Goal: Use online tool/utility: Utilize a website feature to perform a specific function

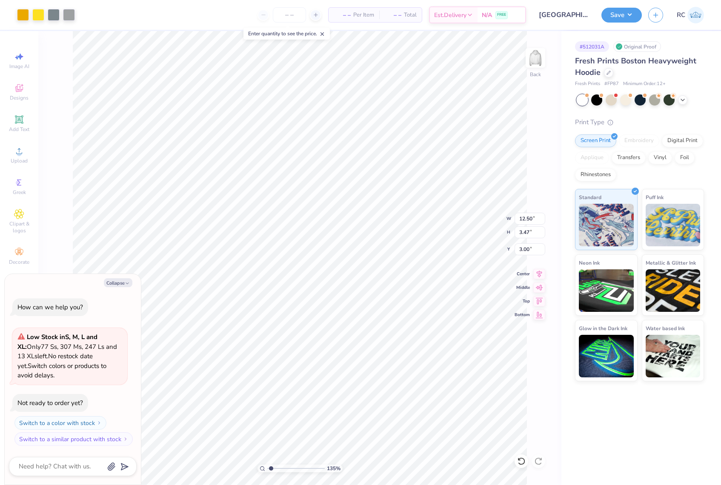
type input "1.35006143669128"
type textarea "x"
type input "1.35006143669128"
type textarea "x"
click at [15, 163] on span "Upload" at bounding box center [19, 161] width 17 height 7
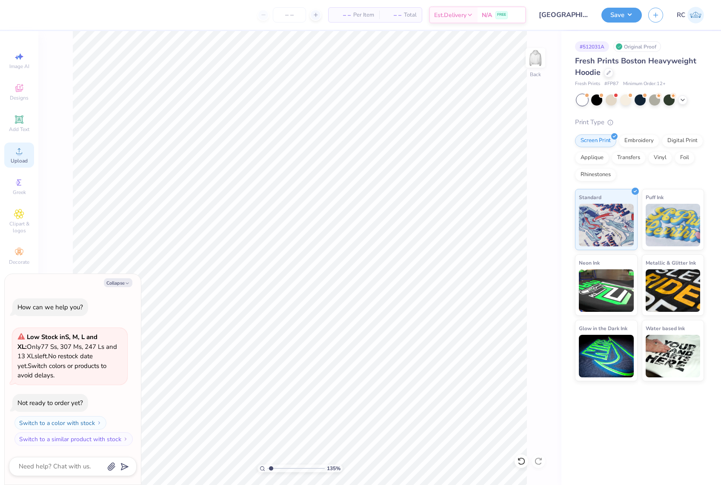
type input "1.35006143669128"
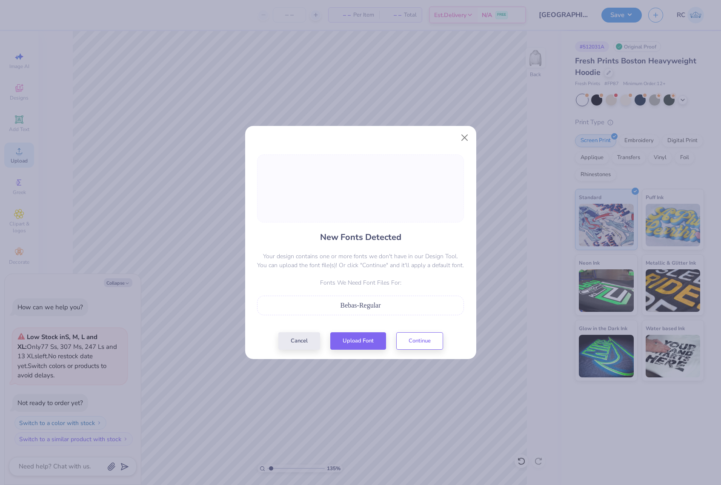
type textarea "x"
click at [361, 341] on button "Upload Font" at bounding box center [358, 338] width 56 height 17
type input "1.35006143669128"
type textarea "x"
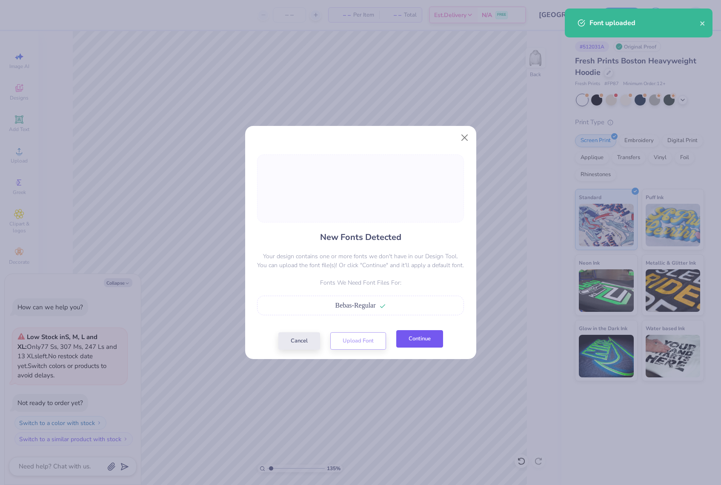
click at [428, 337] on button "Continue" at bounding box center [419, 338] width 47 height 17
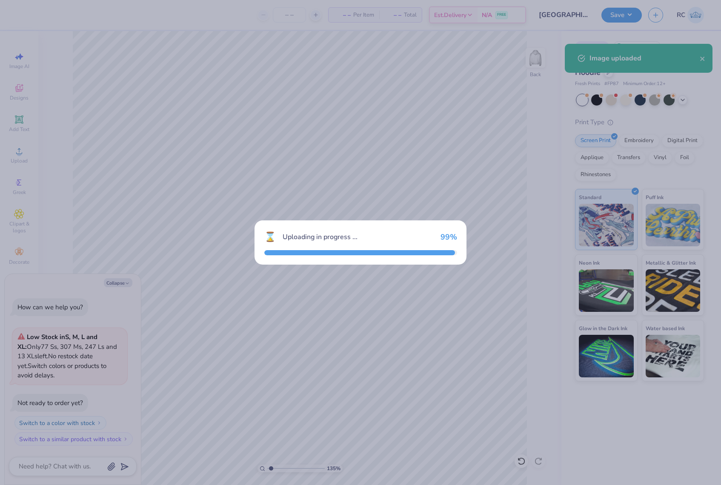
type input "1.35006143669128"
type textarea "x"
type input "1.35006143669128"
type textarea "x"
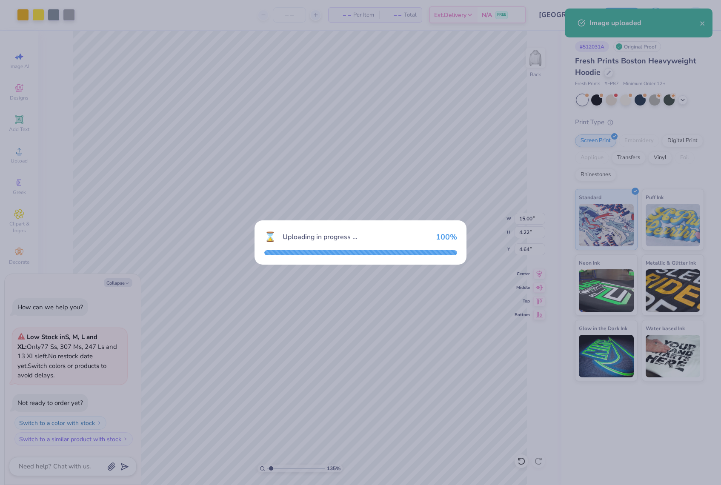
type input "1.35006143669128"
type textarea "x"
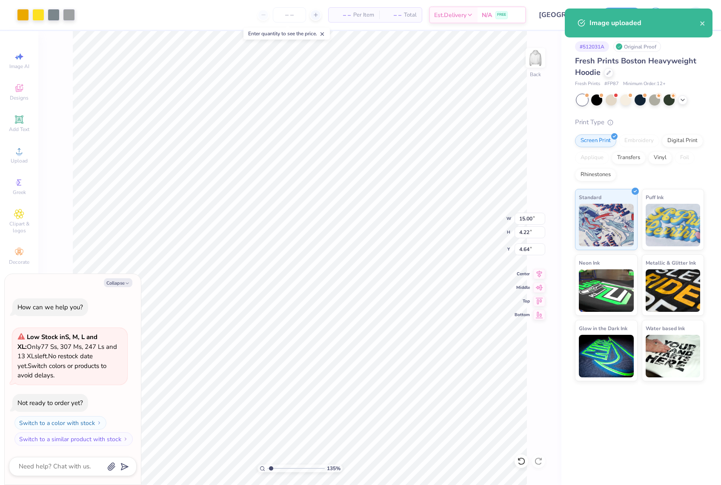
type input "1.35006143669128"
type textarea "x"
type input "1.49212329151837"
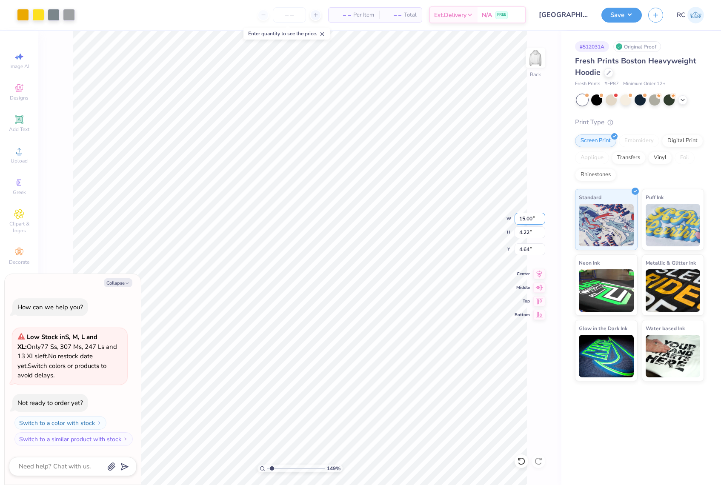
click at [525, 220] on input "15.00" at bounding box center [530, 219] width 31 height 12
type input "12.5"
type input "1.49212329151837"
type textarea "x"
type input "1.49212329151837"
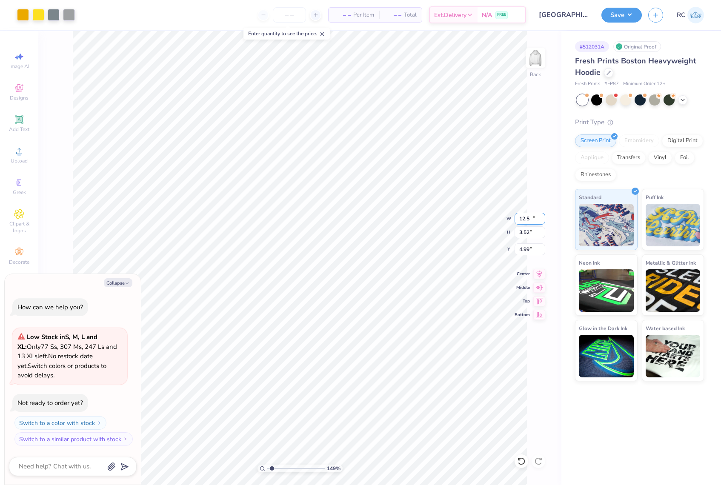
type textarea "x"
type input "12.50"
type input "3.52"
type input "3"
type input "1.49212329151837"
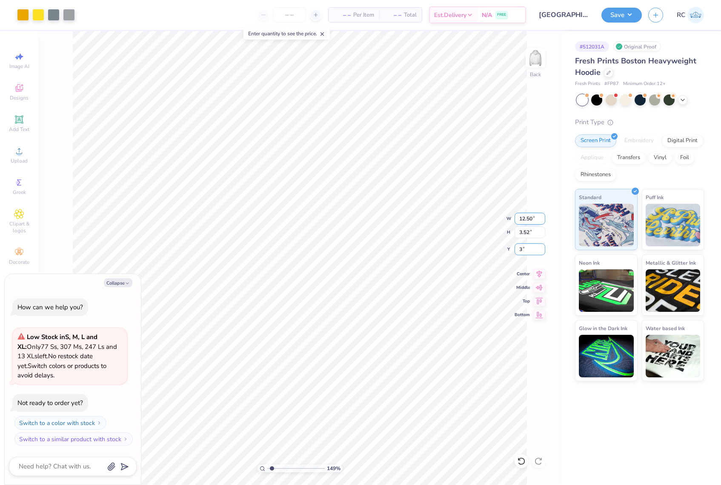
type textarea "x"
type input "3.00"
type input "1.49212329151837"
type textarea "x"
type input "1.49212329151837"
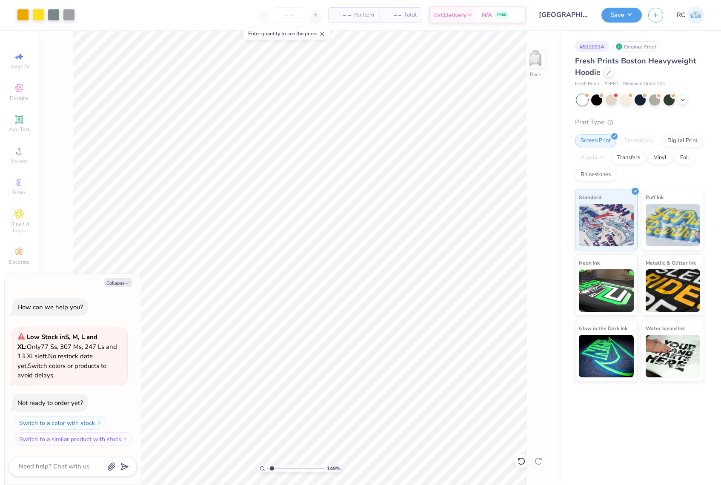
type textarea "x"
type input "1.49426501797996"
type textarea "x"
type input "1.49426501797996"
type textarea "x"
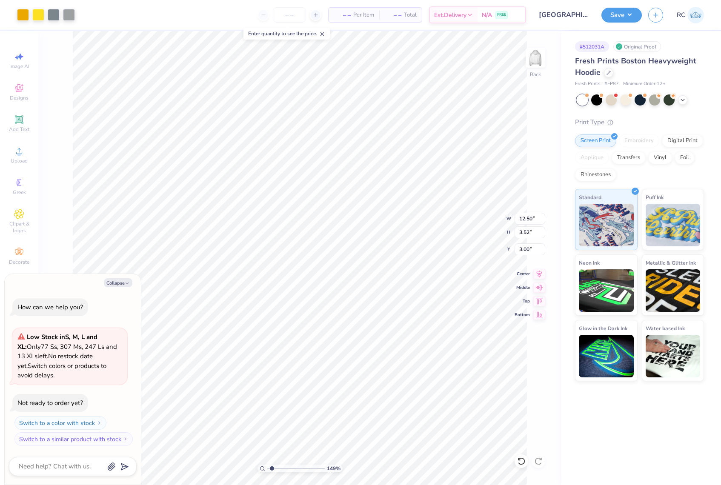
type input "1.49426501797996"
type textarea "x"
type input "1.49426501797996"
type textarea "x"
type input "1.49426501797996"
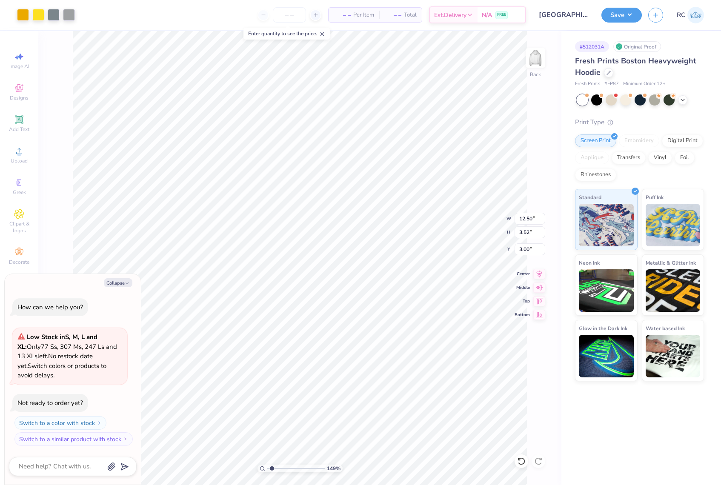
type textarea "x"
click at [630, 18] on button "Save" at bounding box center [622, 13] width 40 height 15
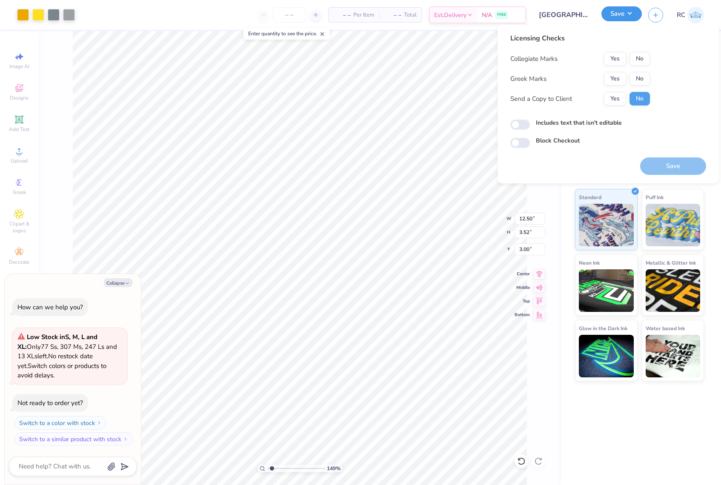
type input "1.49426501797996"
type textarea "x"
click at [624, 57] on button "Yes" at bounding box center [615, 59] width 22 height 14
click at [644, 80] on button "No" at bounding box center [640, 79] width 20 height 14
type input "1.49426501797996"
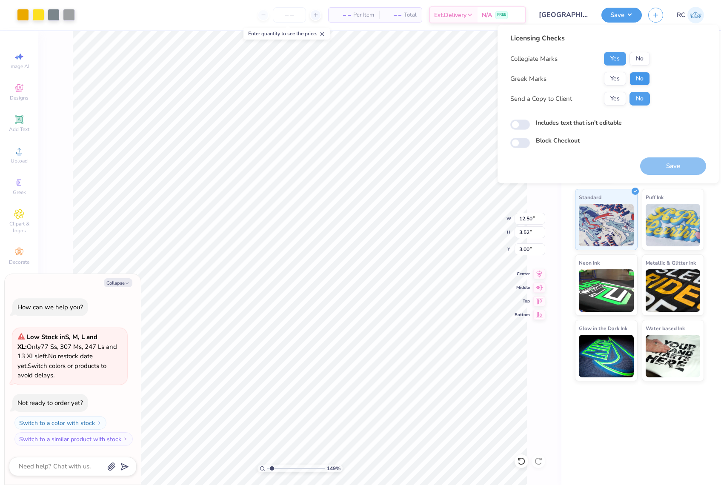
type textarea "x"
click at [617, 99] on button "Yes" at bounding box center [615, 99] width 22 height 14
type input "1.49426501797996"
type textarea "x"
click at [525, 123] on input "Includes text that isn't editable" at bounding box center [521, 125] width 20 height 10
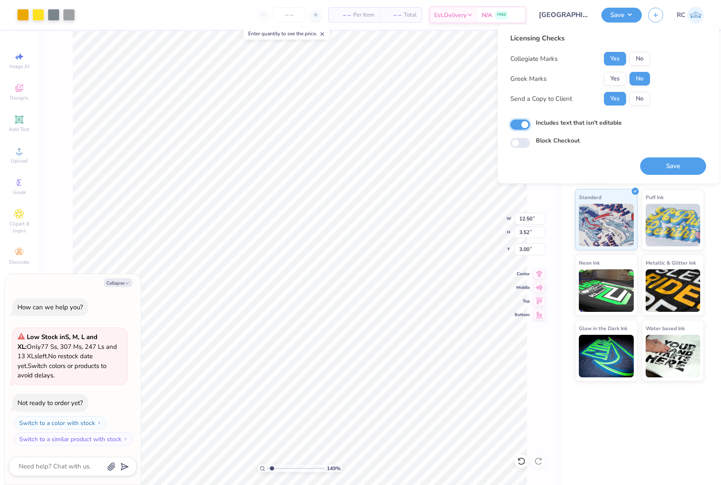
checkbox input "true"
type input "1.49426501797996"
type textarea "x"
type input "1.49426501797996"
click at [666, 165] on button "Save" at bounding box center [673, 166] width 66 height 17
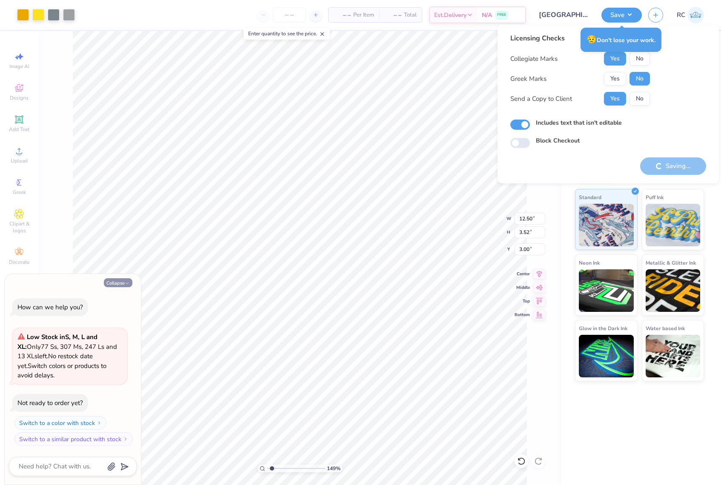
click at [122, 281] on button "Collapse" at bounding box center [118, 282] width 29 height 9
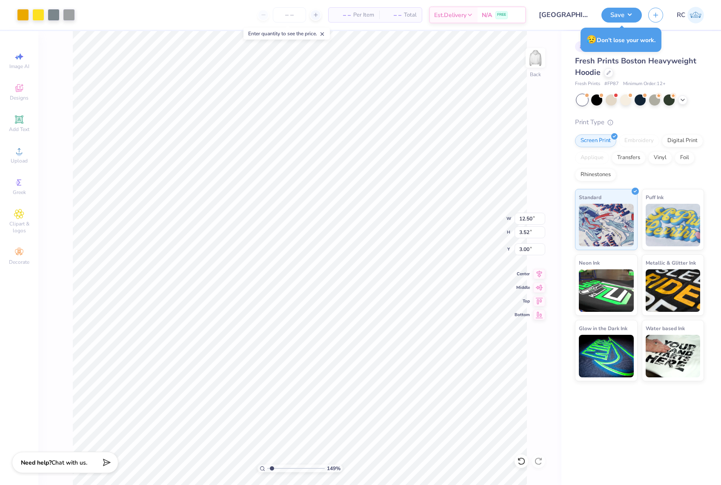
type textarea "x"
type input "1.49426501797996"
click at [64, 464] on span "Chat with us." at bounding box center [70, 462] width 36 height 8
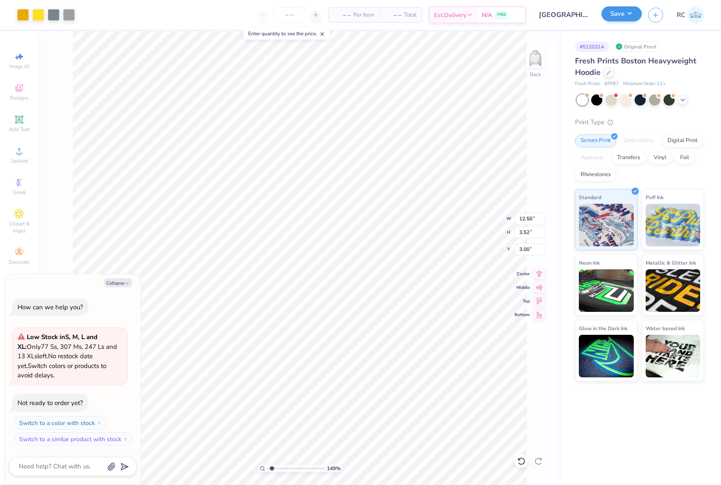
click at [121, 284] on button "Collapse" at bounding box center [118, 282] width 29 height 9
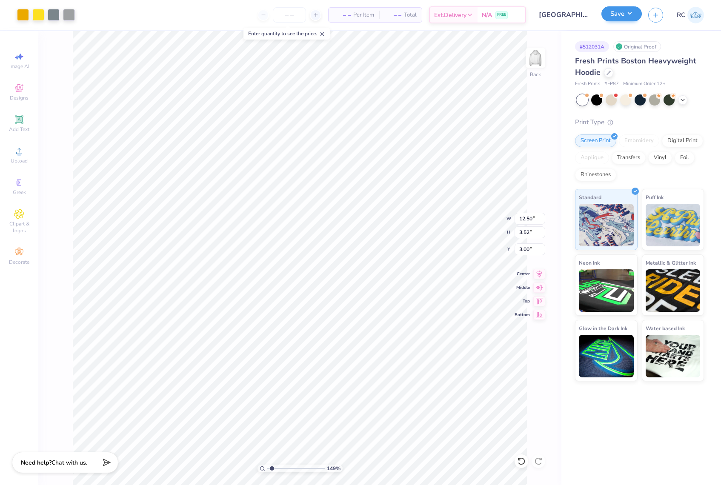
type textarea "x"
click at [631, 16] on button "Save" at bounding box center [622, 13] width 40 height 15
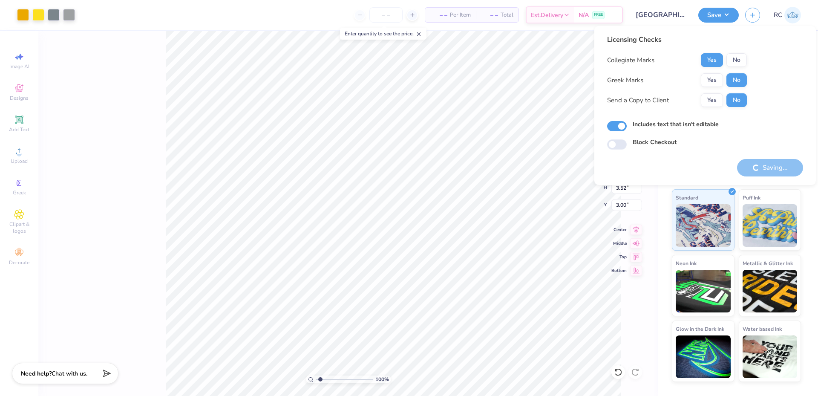
type input "1"
